Goal: Task Accomplishment & Management: Manage account settings

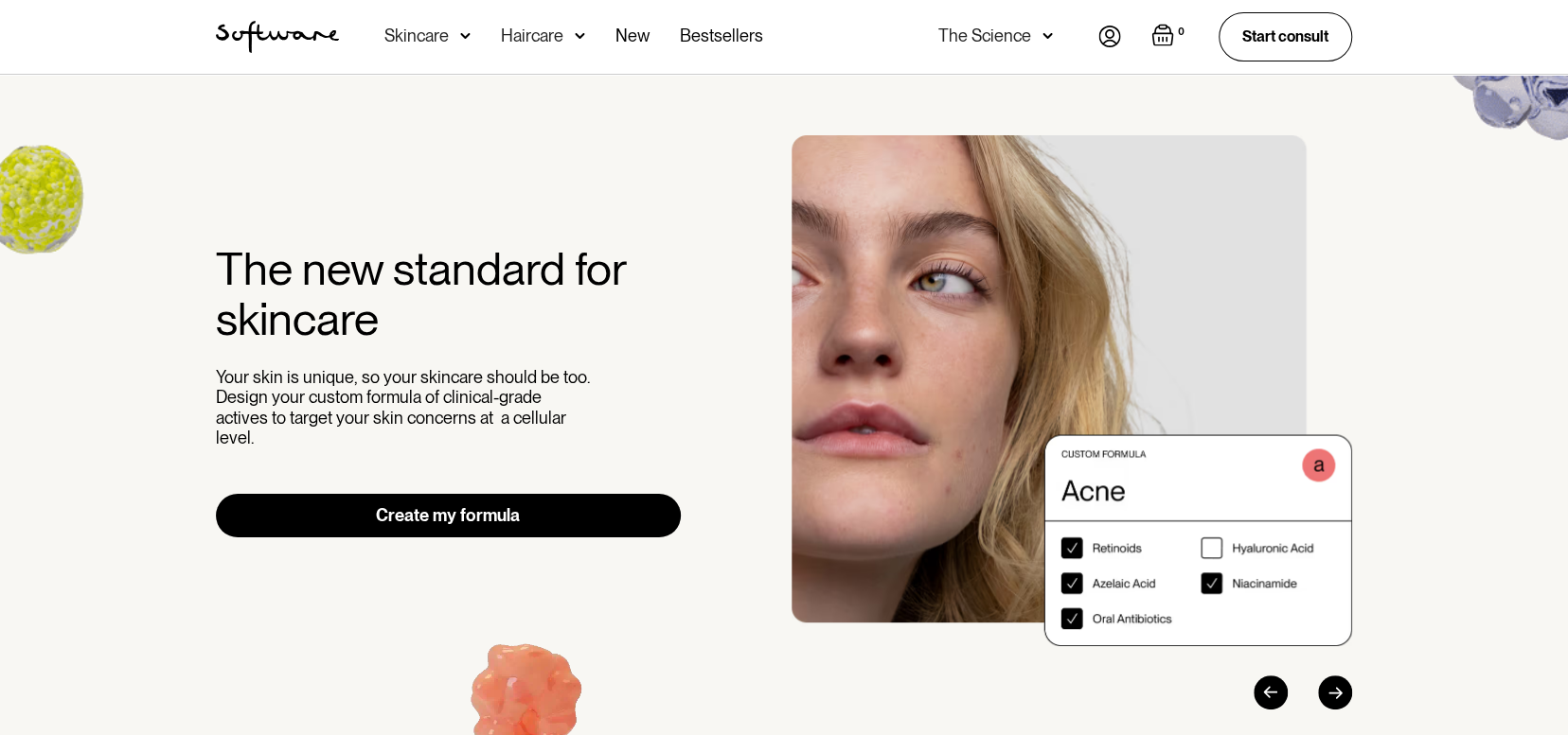
click at [1104, 41] on img at bounding box center [1109, 36] width 23 height 22
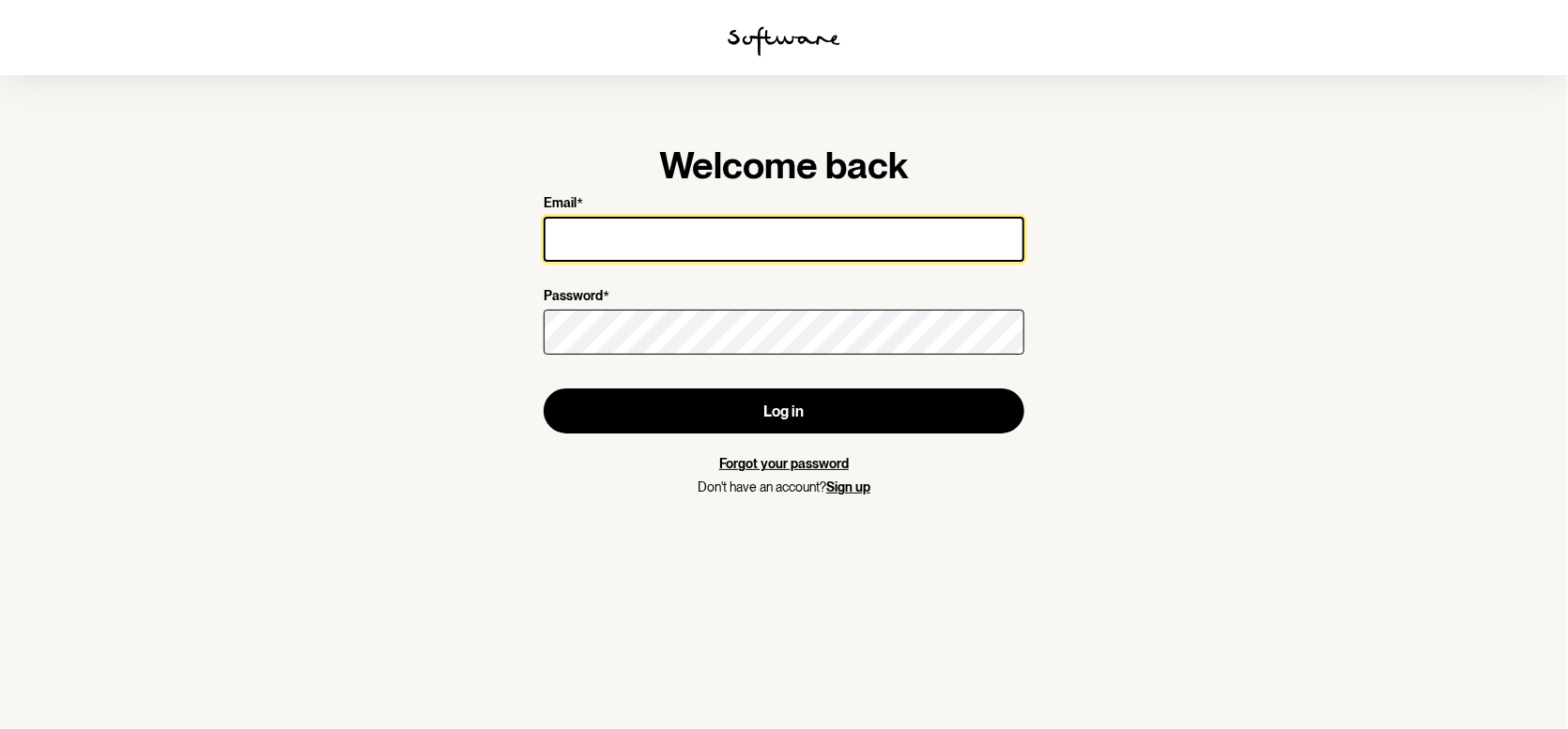
click at [629, 238] on input "Email *" at bounding box center [784, 239] width 480 height 45
type input "[EMAIL_ADDRESS][DOMAIN_NAME]"
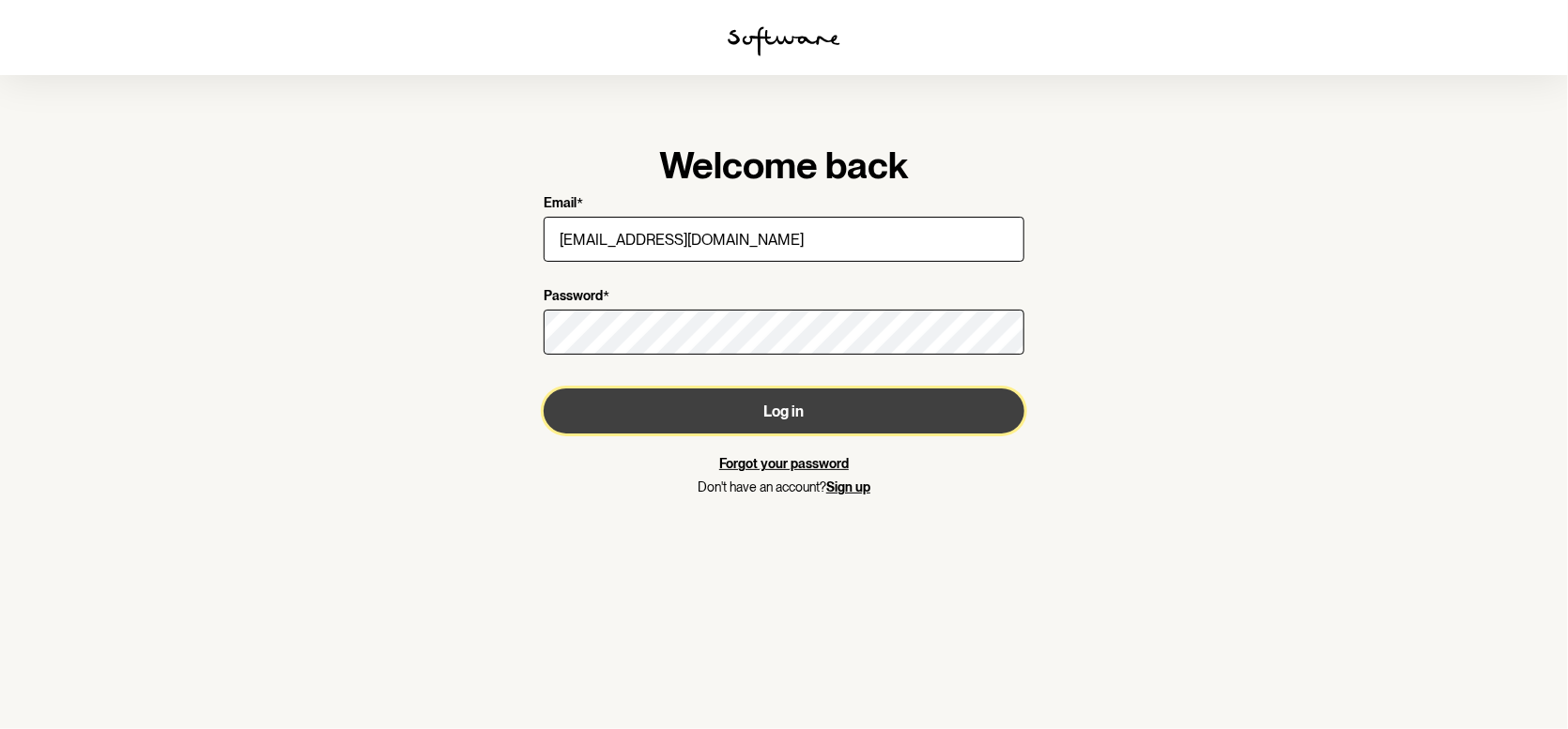
click at [784, 418] on button "Log in" at bounding box center [784, 411] width 480 height 45
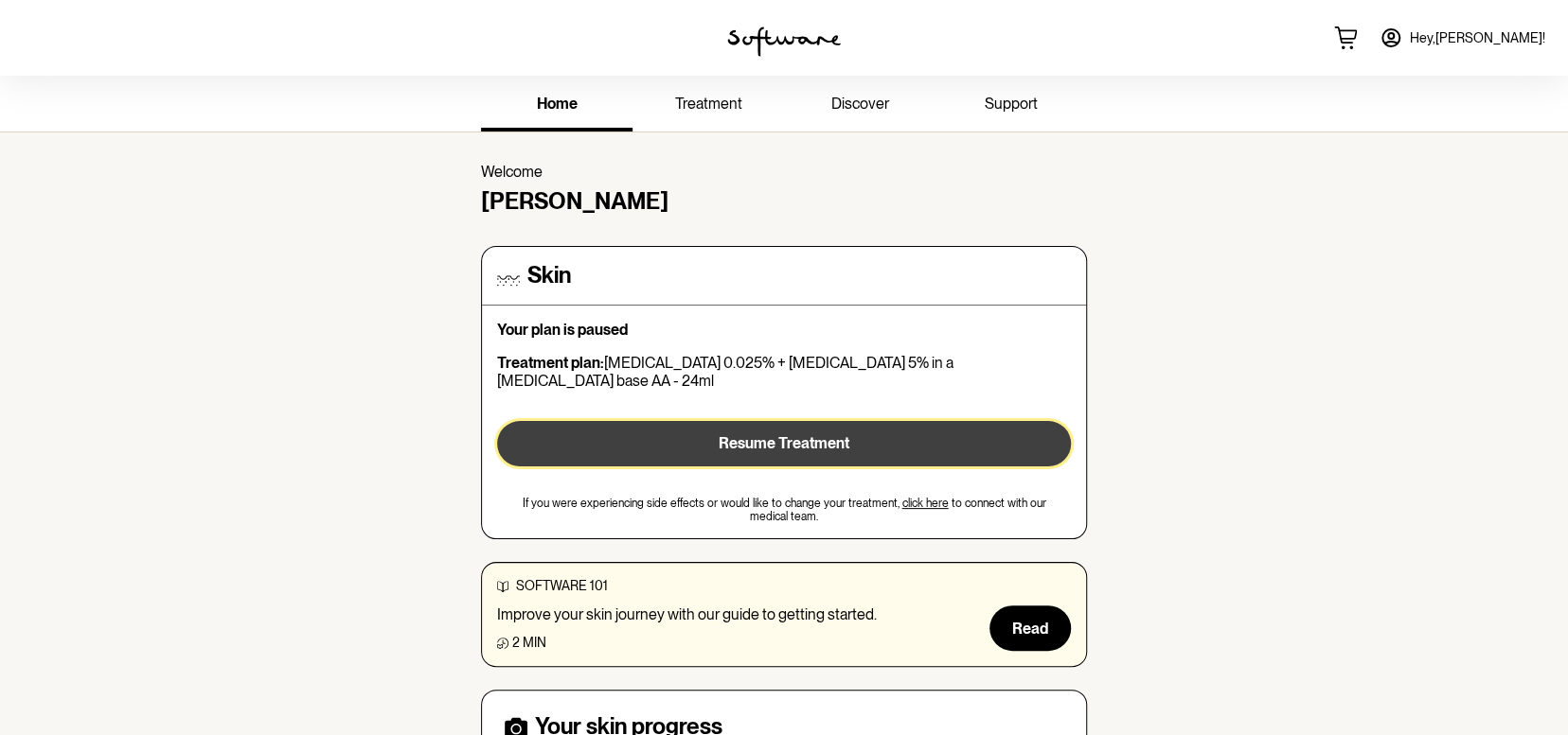
click at [731, 434] on span "Resume Treatment" at bounding box center [784, 443] width 130 height 18
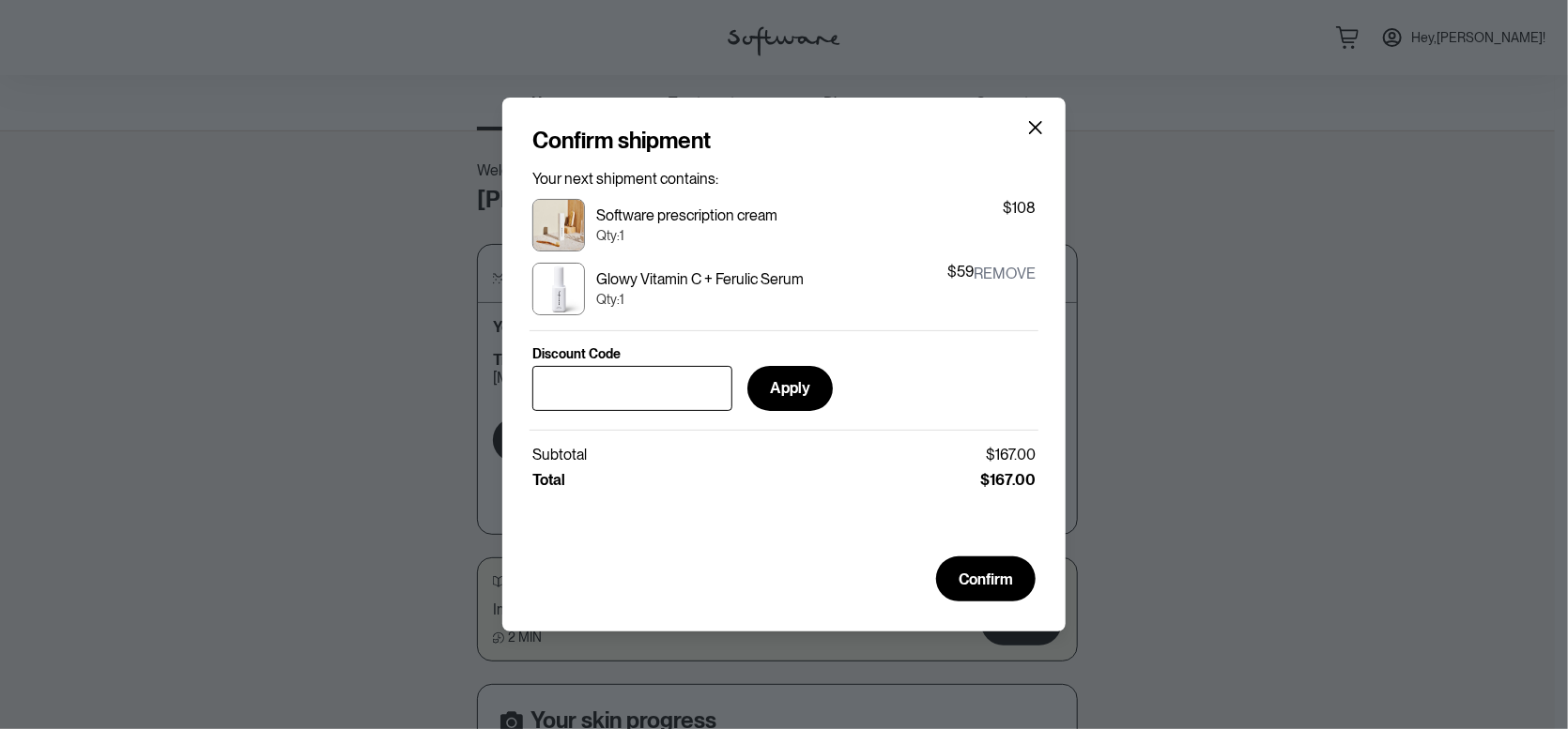
click at [1001, 267] on button "remove" at bounding box center [1004, 273] width 62 height 22
